Goal: Task Accomplishment & Management: Complete application form

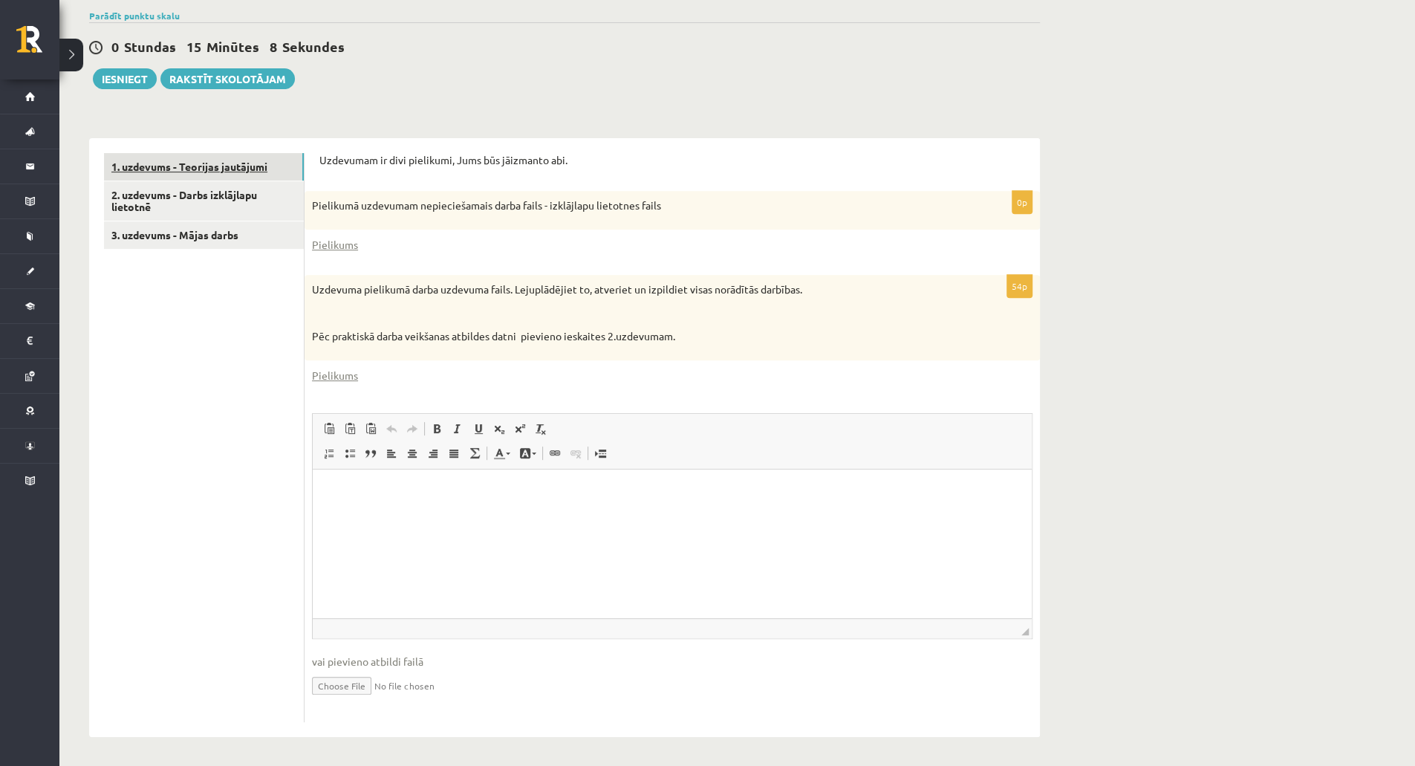
click at [244, 158] on link "1. uzdevums - Teorijas jautājumi" at bounding box center [204, 166] width 200 height 27
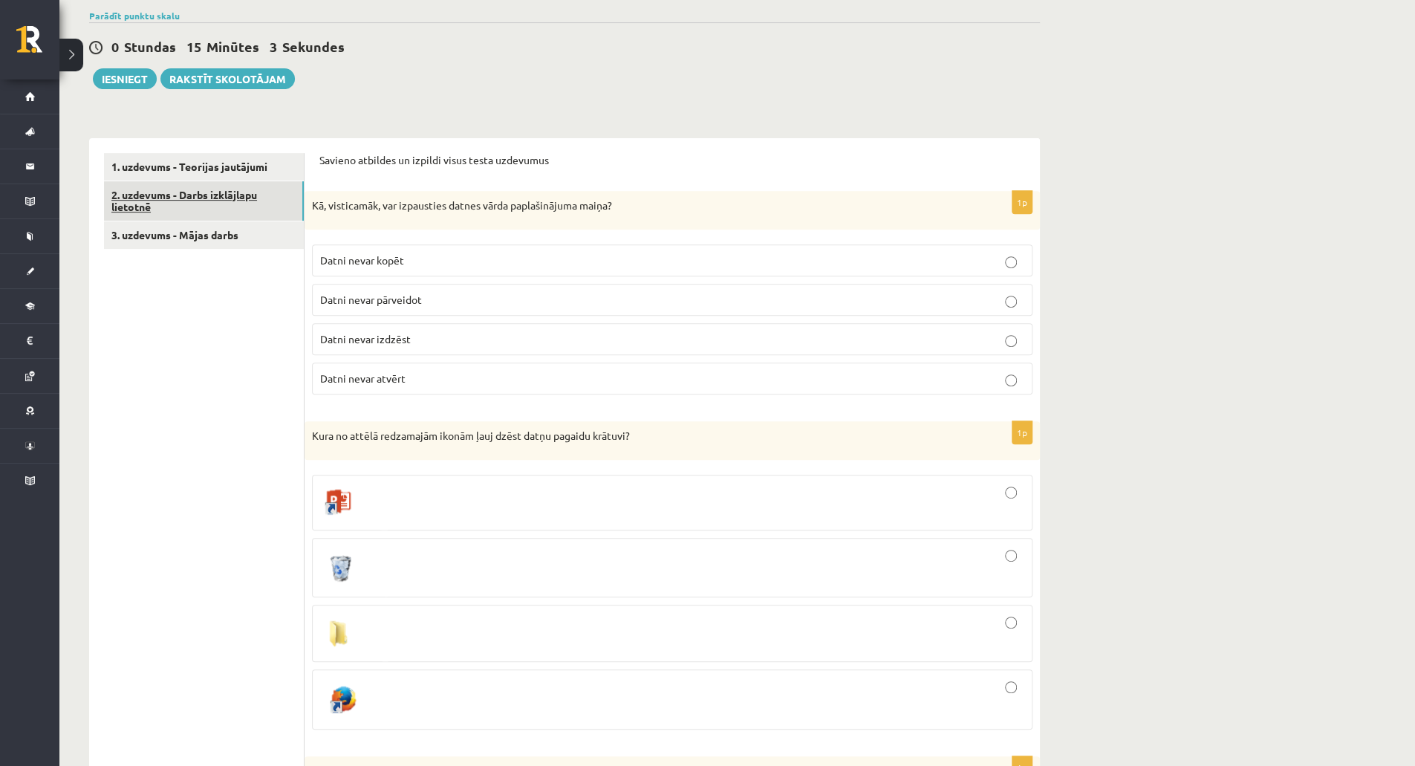
click at [252, 212] on link "2. uzdevums - Darbs izklājlapu lietotnē" at bounding box center [204, 201] width 200 height 40
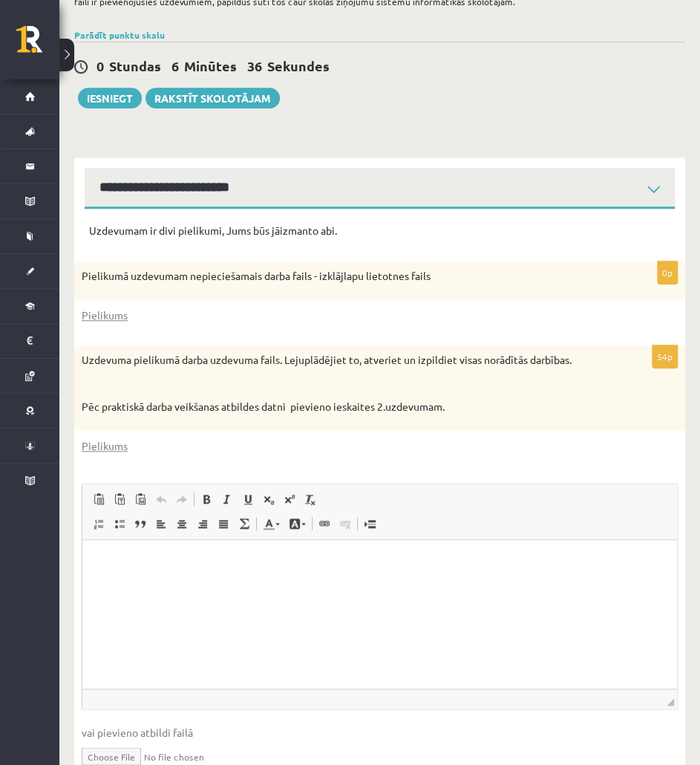
click at [133, 758] on input "file" at bounding box center [380, 755] width 596 height 30
type input "**********"
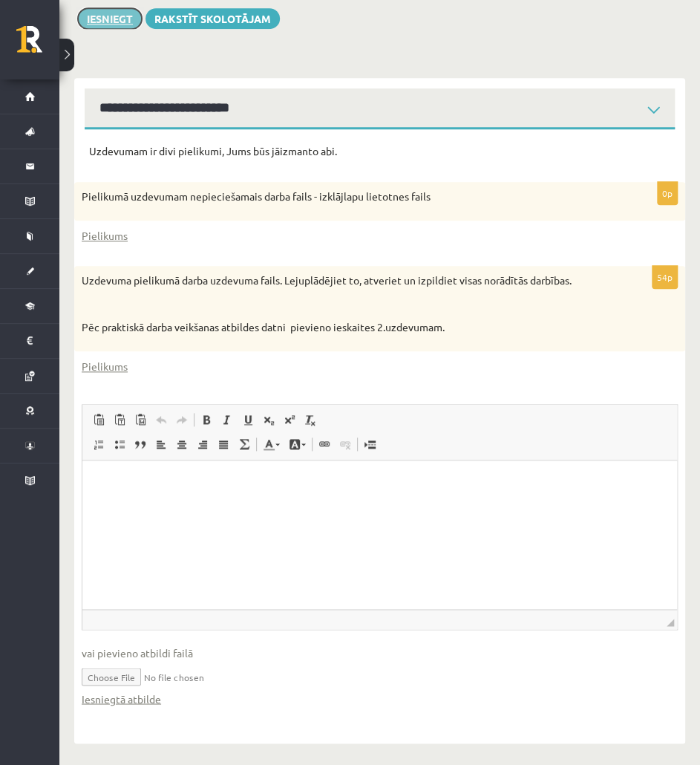
click at [116, 25] on button "Iesniegt" at bounding box center [110, 18] width 64 height 21
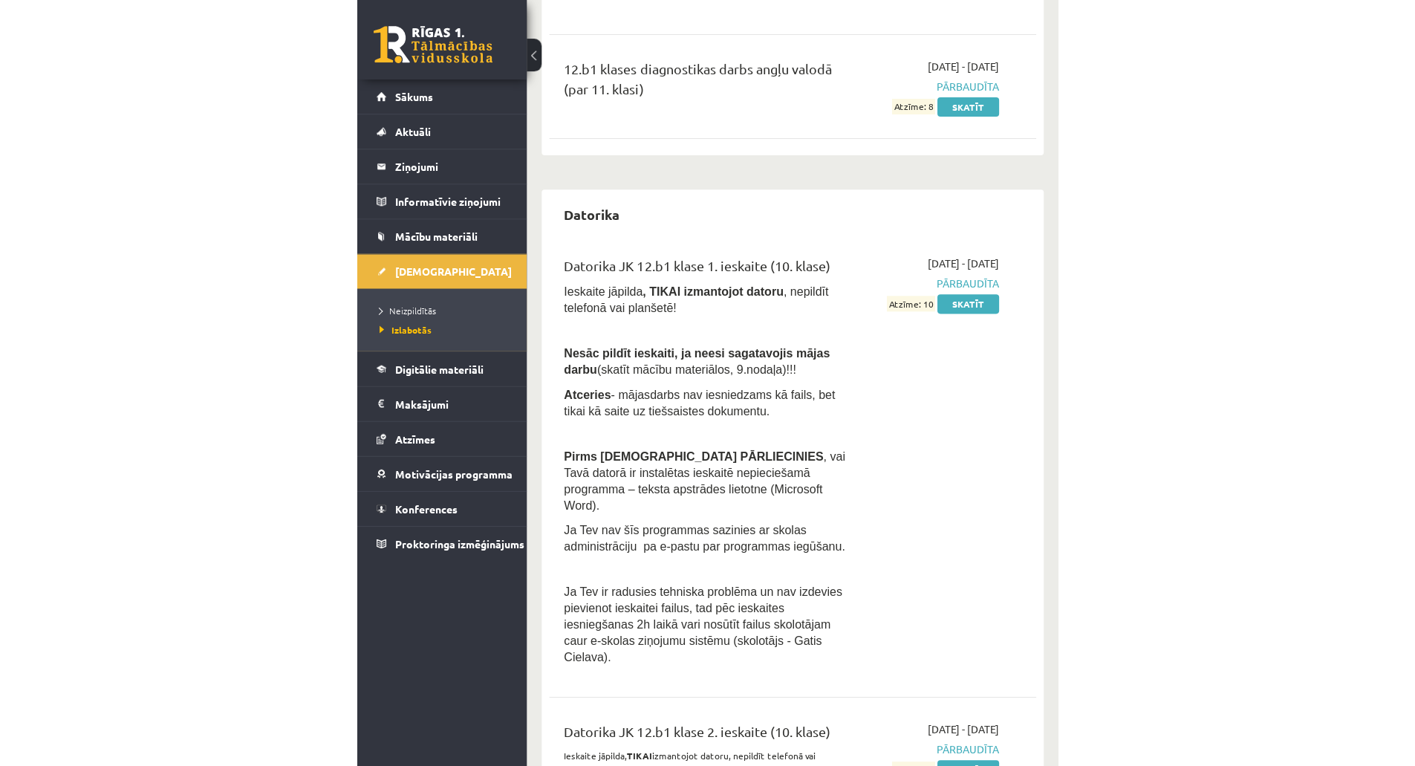
scroll to position [462, 0]
